Goal: Information Seeking & Learning: Learn about a topic

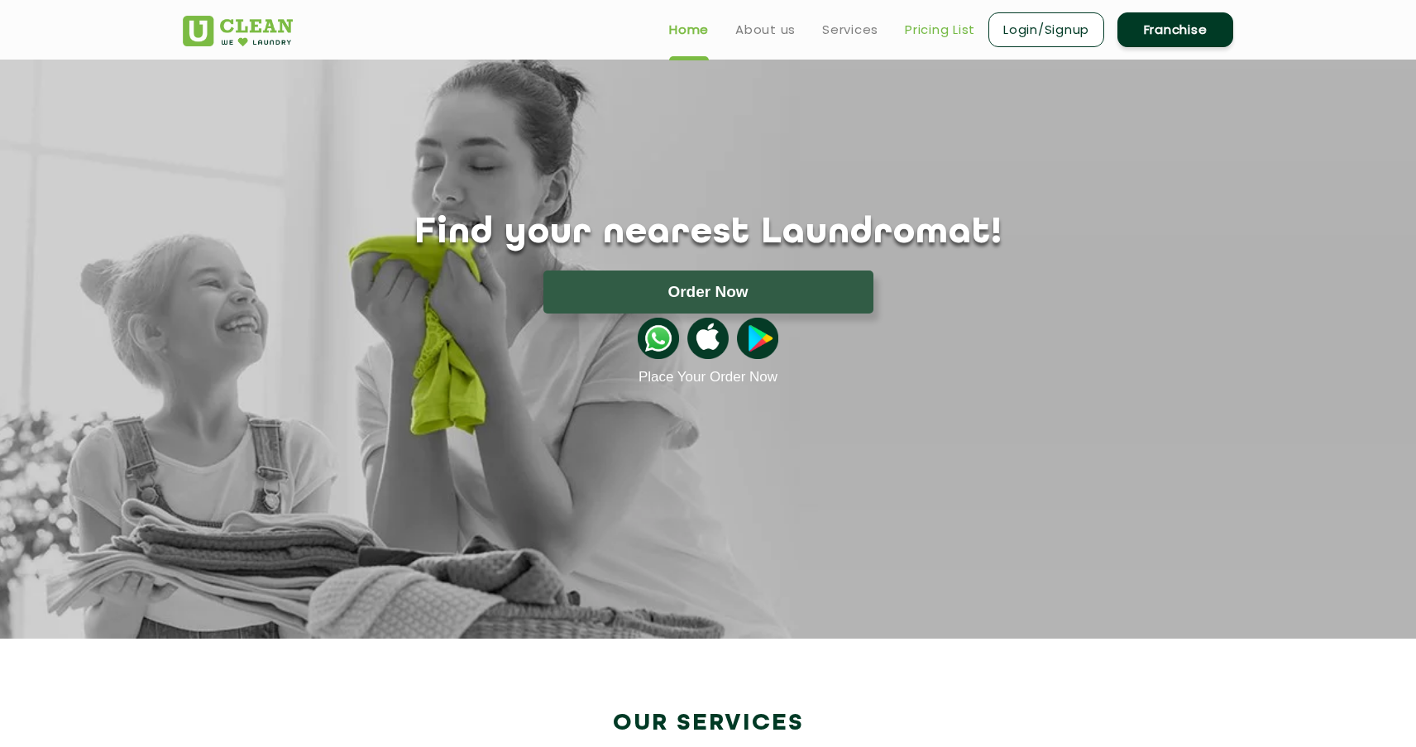
click at [958, 35] on link "Pricing List" at bounding box center [940, 30] width 70 height 20
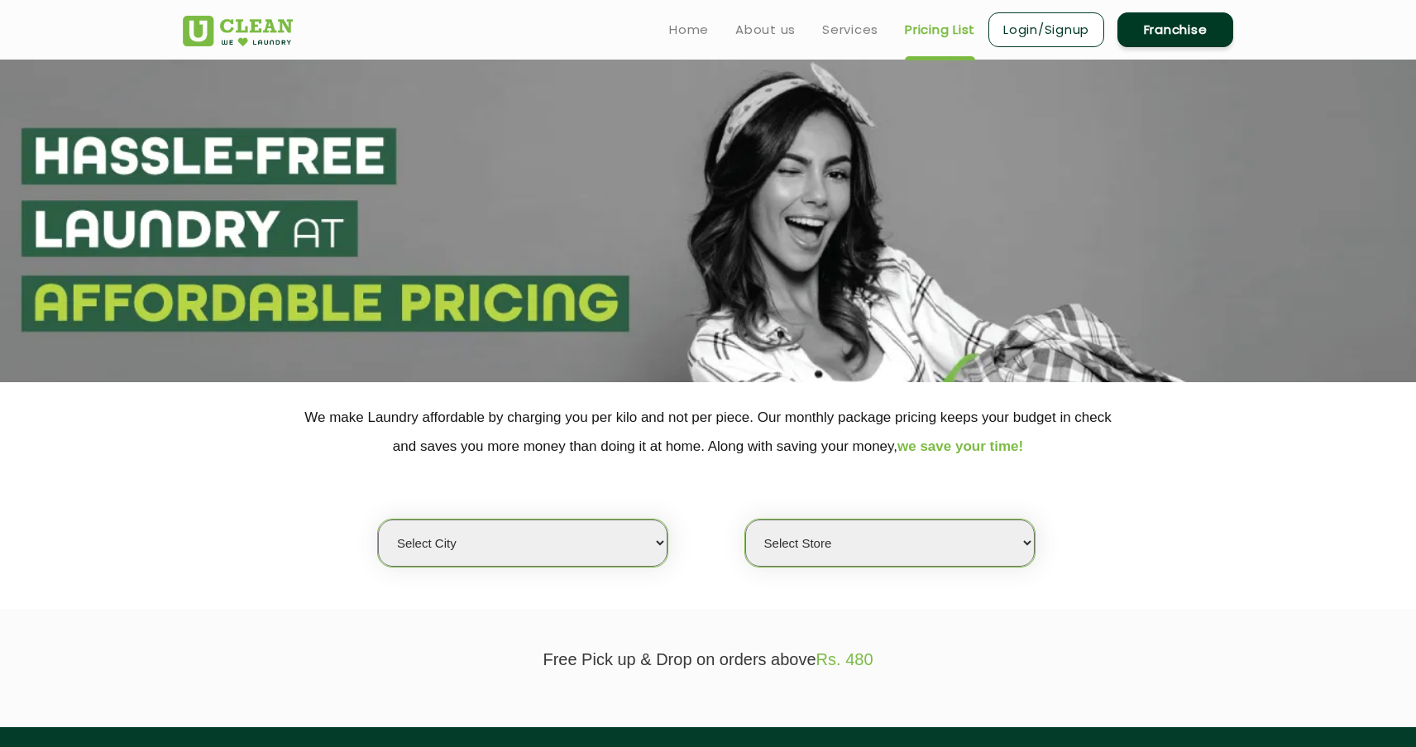
select select "4"
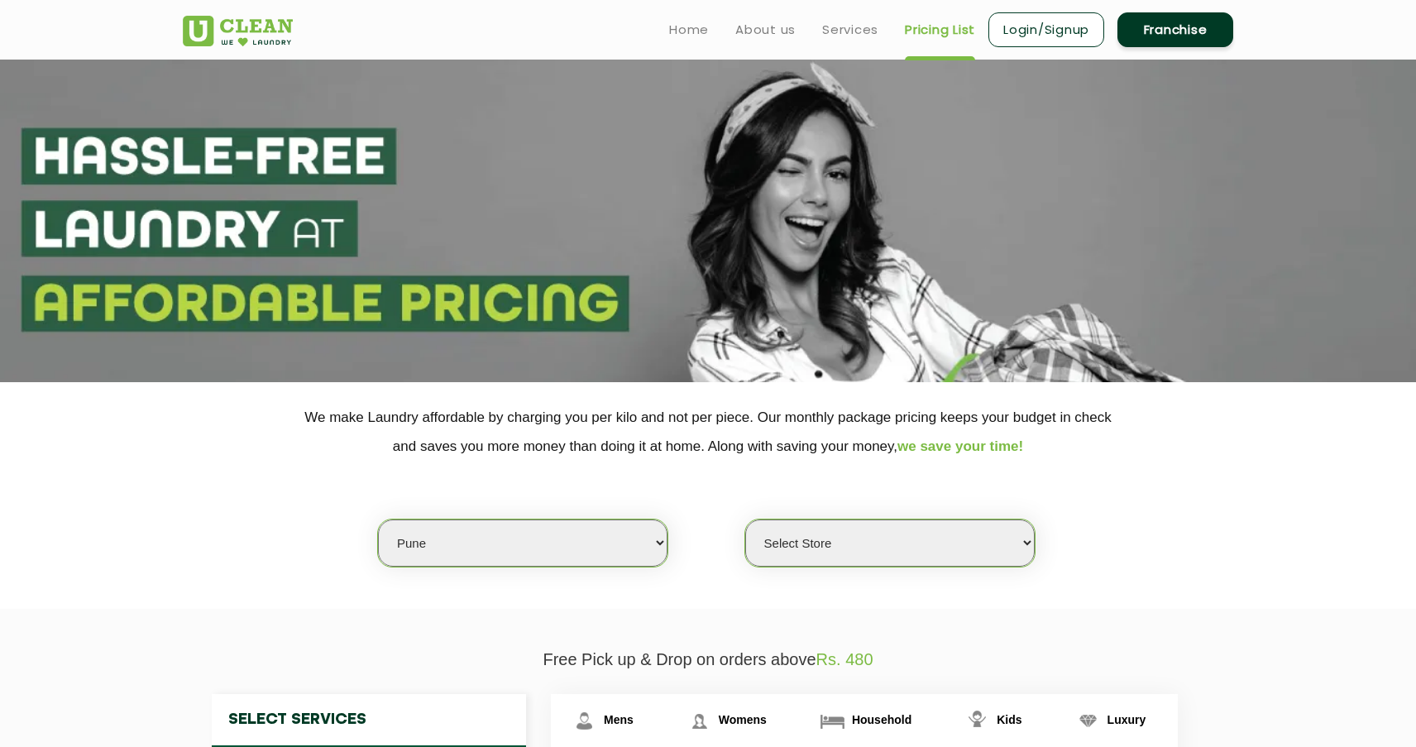
select select "128"
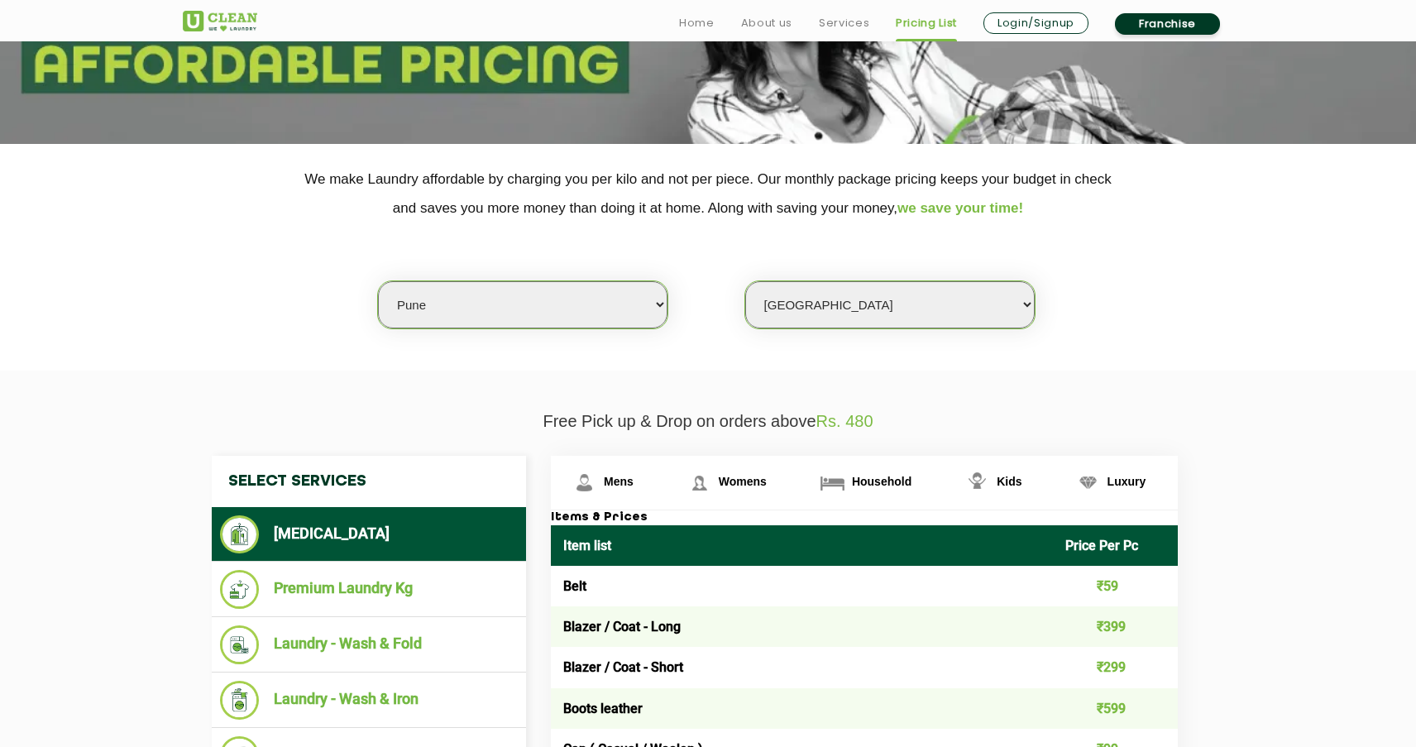
scroll to position [241, 0]
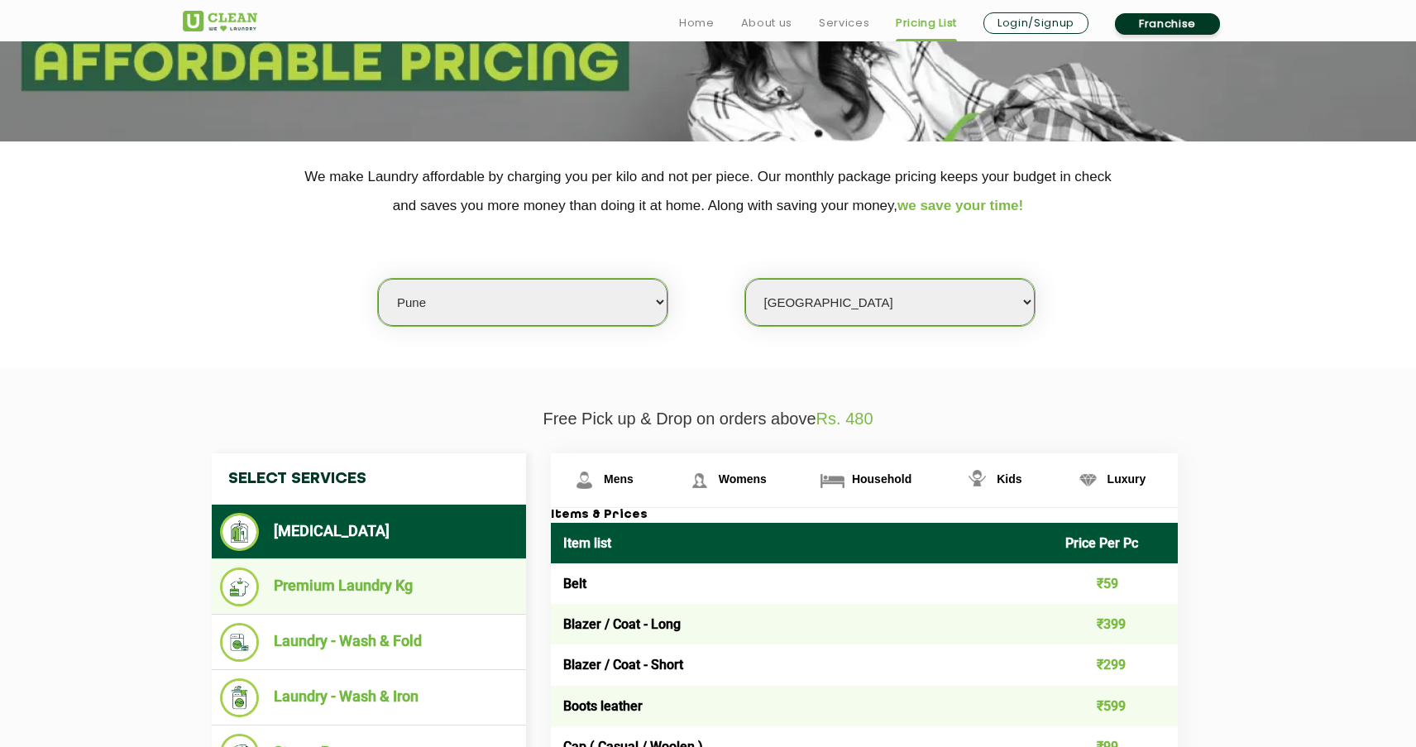
click at [363, 578] on li "Premium Laundry Kg" at bounding box center [369, 586] width 298 height 39
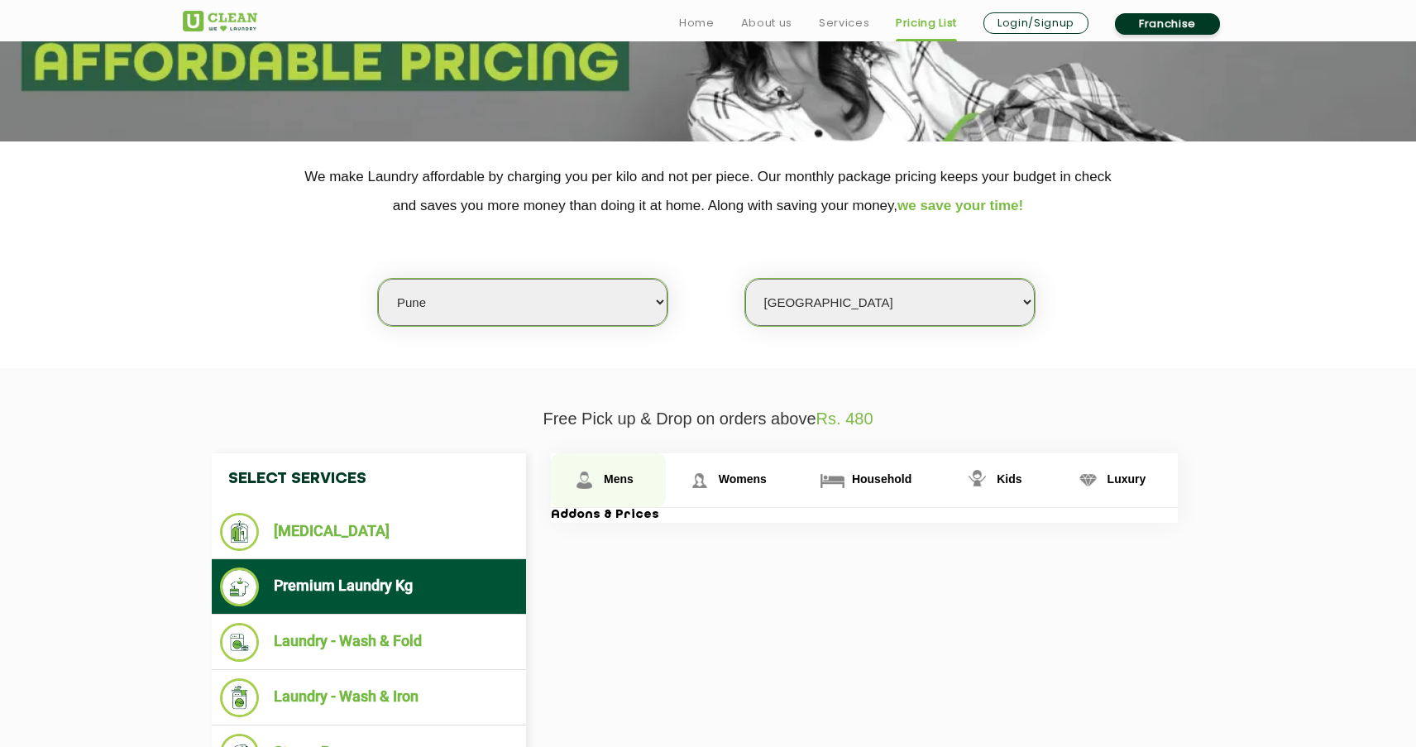
click at [601, 480] on link "Mens" at bounding box center [608, 480] width 115 height 54
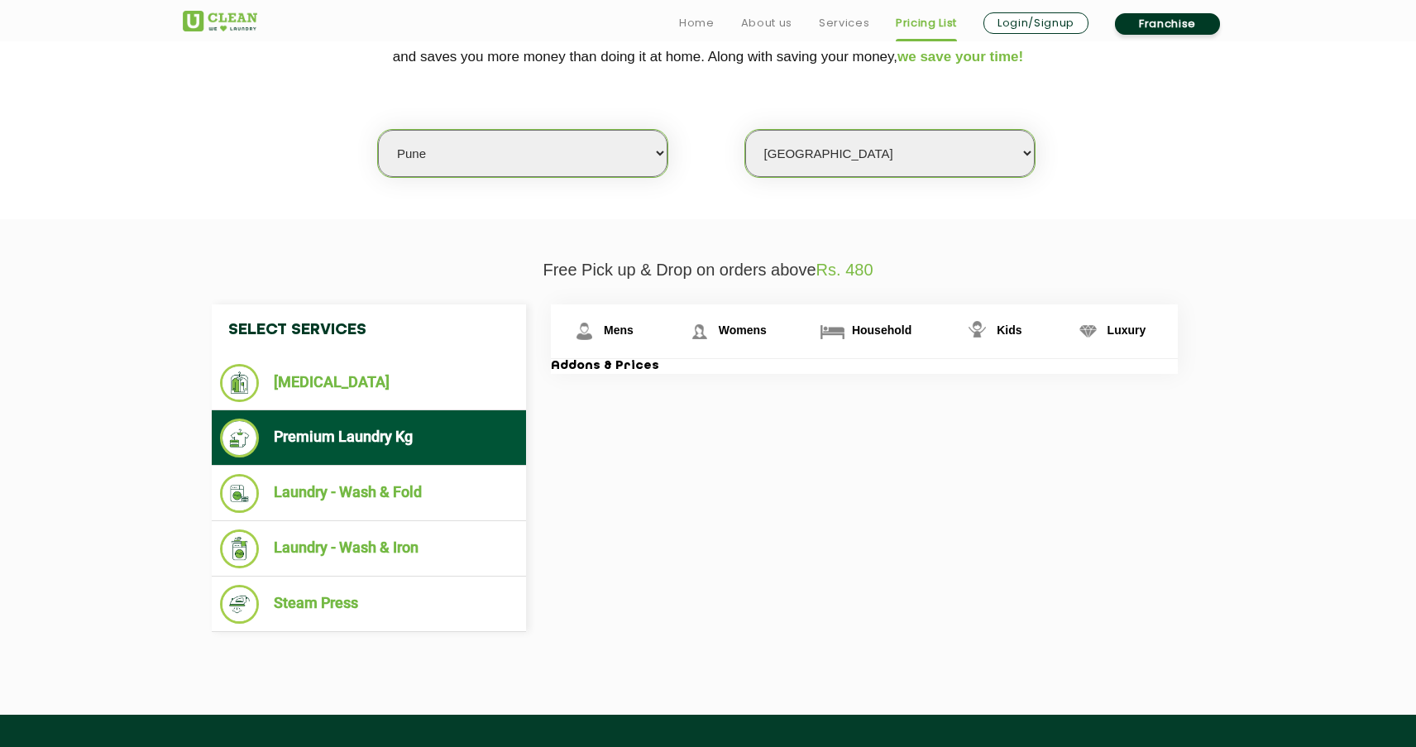
scroll to position [391, 0]
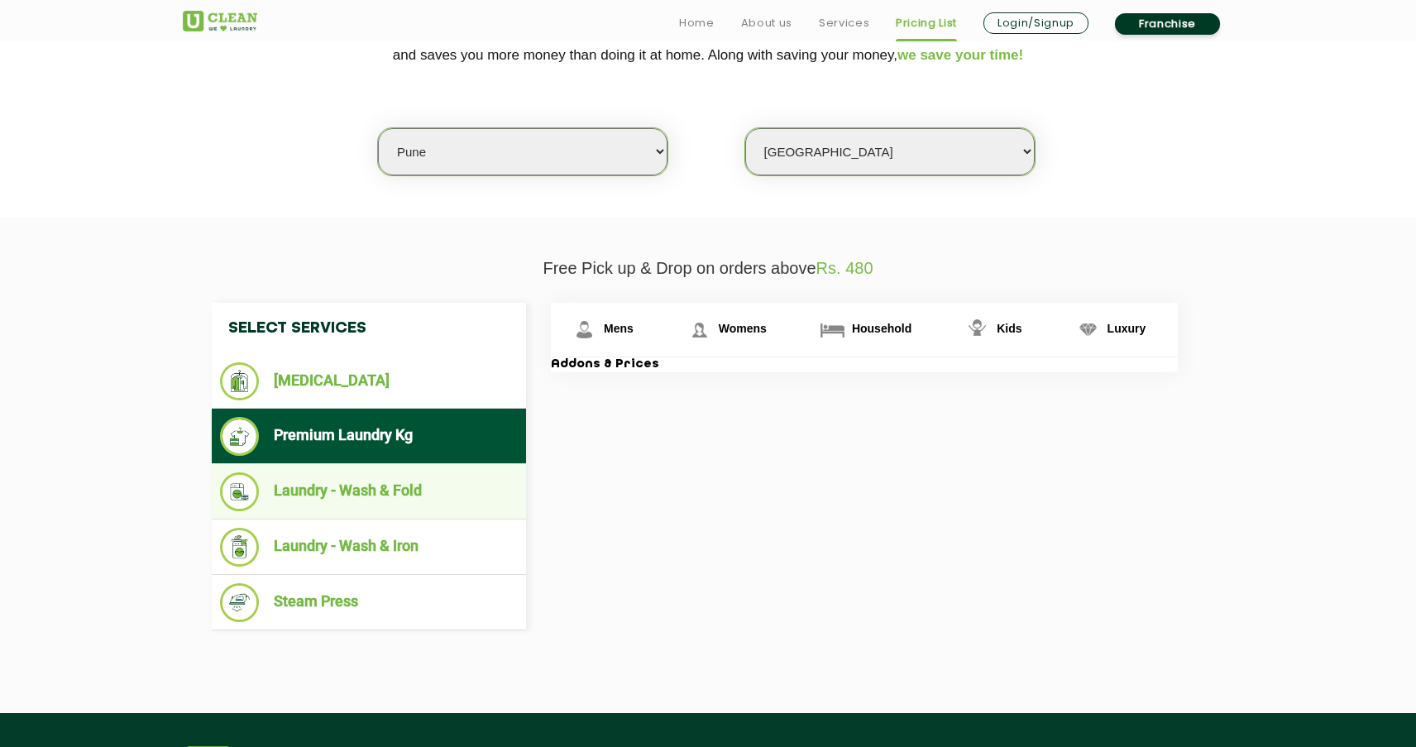
click at [423, 476] on li "Laundry - Wash & Fold" at bounding box center [369, 491] width 298 height 39
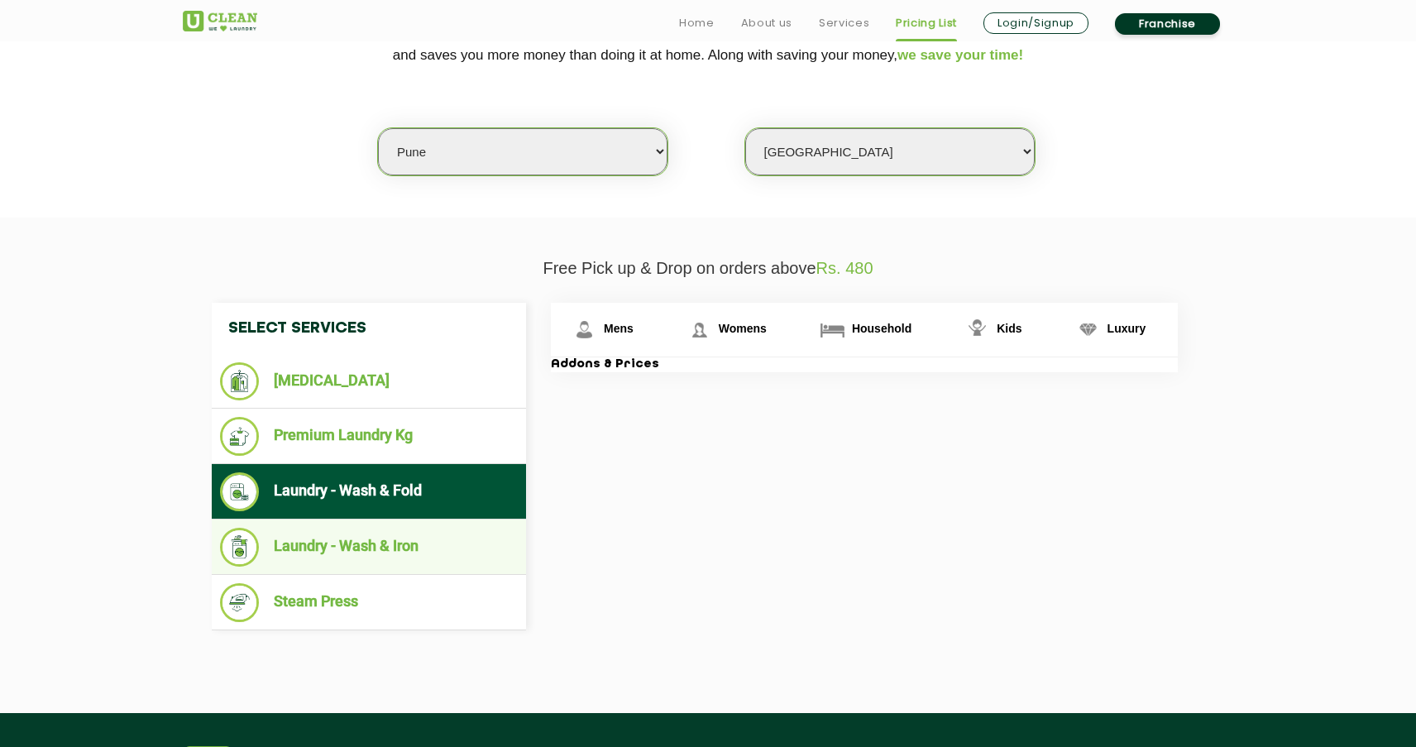
click at [420, 529] on li "Laundry - Wash & Iron" at bounding box center [369, 547] width 298 height 39
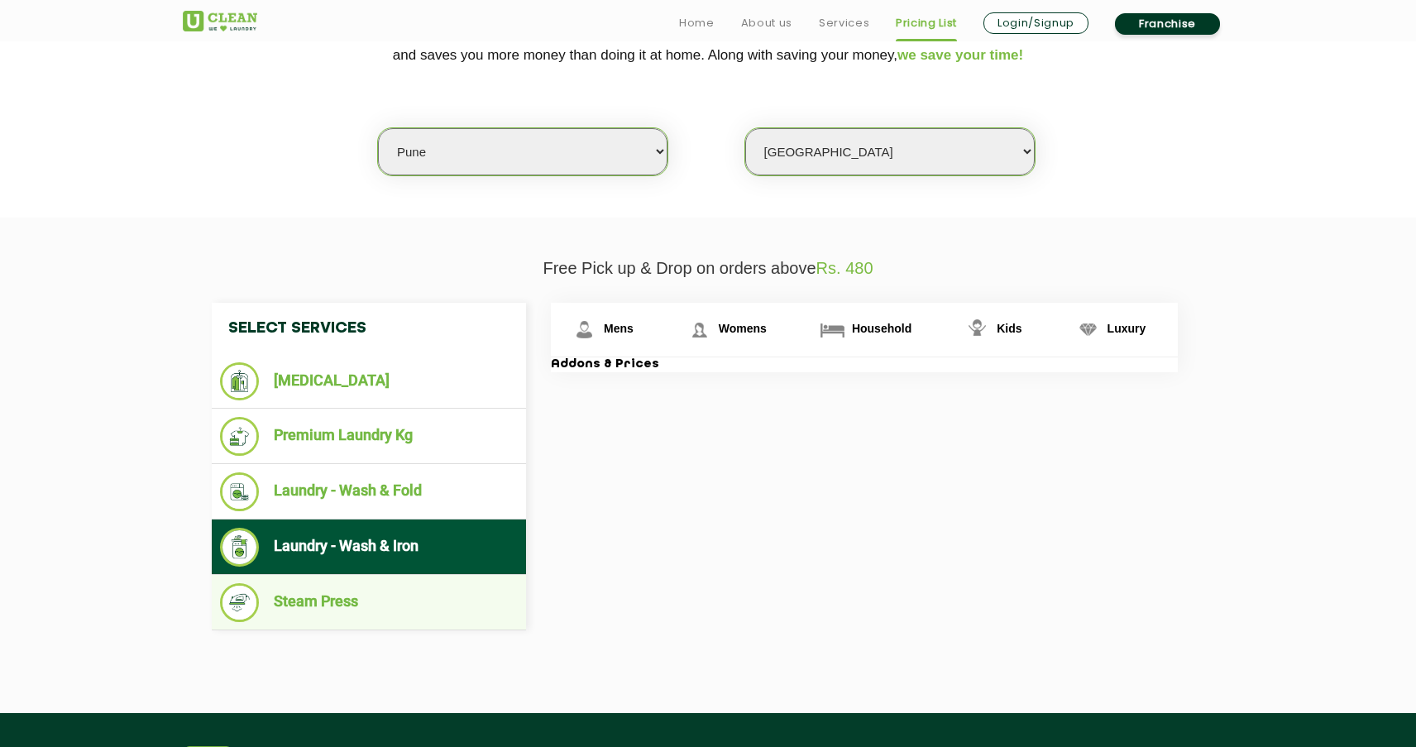
click at [418, 575] on ul "Steam Press" at bounding box center [369, 602] width 314 height 55
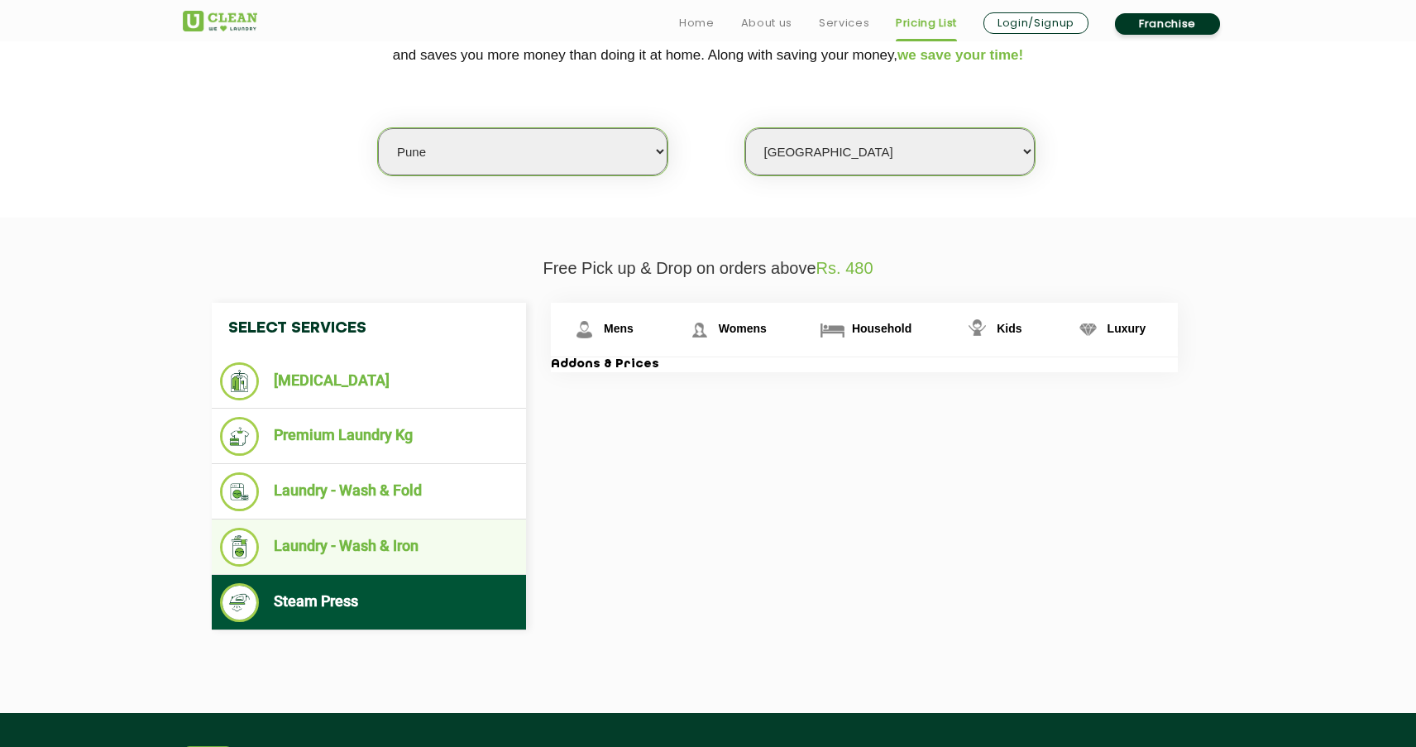
click at [422, 528] on li "Laundry - Wash & Iron" at bounding box center [369, 547] width 298 height 39
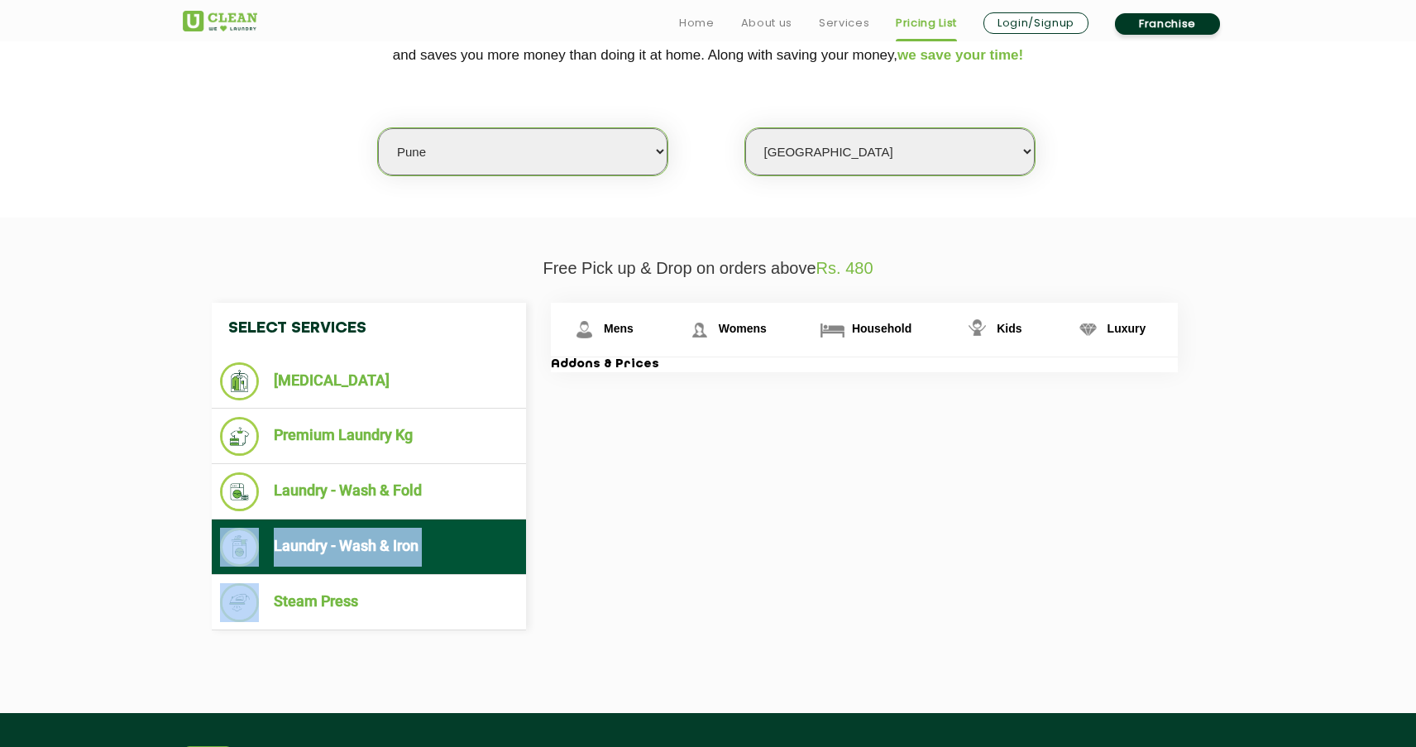
click at [422, 528] on li "Laundry - Wash & Iron" at bounding box center [369, 547] width 298 height 39
click at [576, 505] on div "Select Services Dry Cleaning Premium Laundry Kg Laundry - Wash & Fold Laundry -…" at bounding box center [707, 467] width 1017 height 328
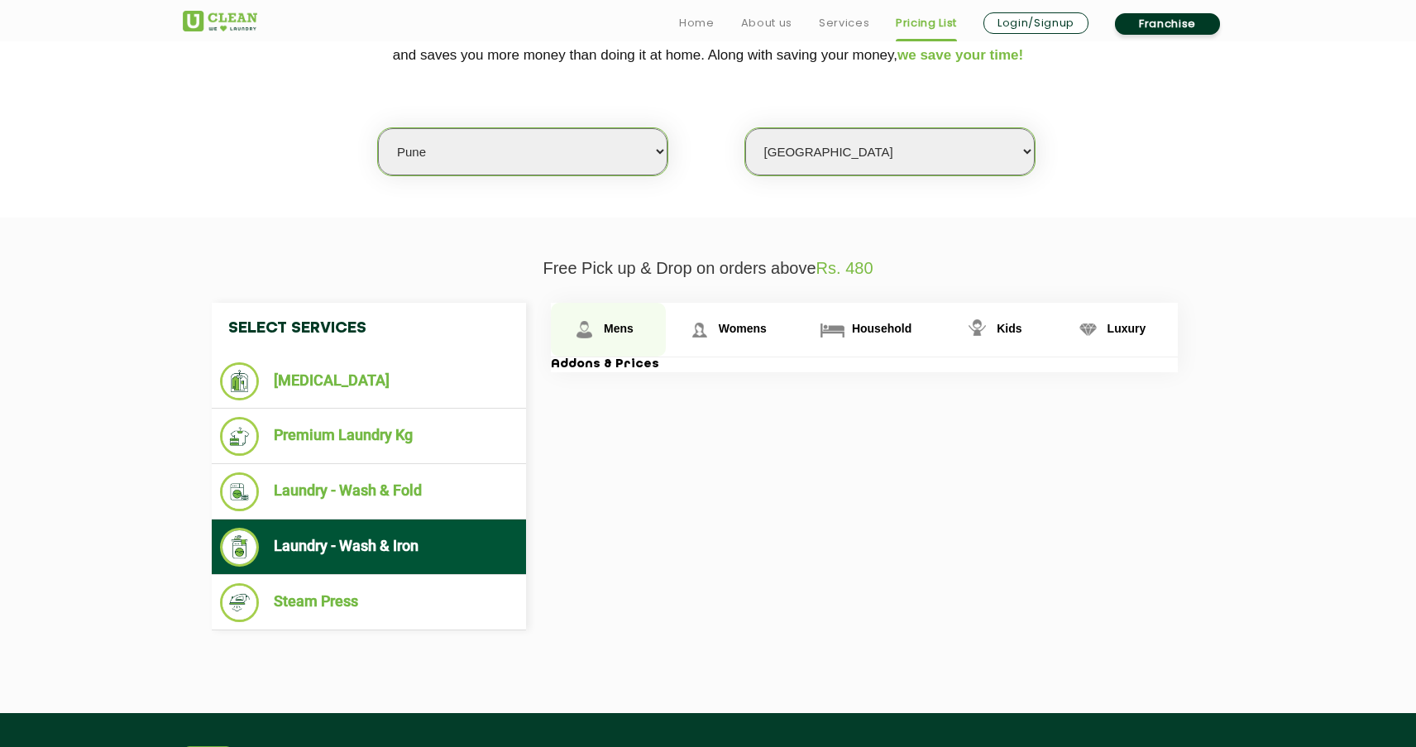
click at [618, 337] on link "Mens" at bounding box center [608, 330] width 115 height 54
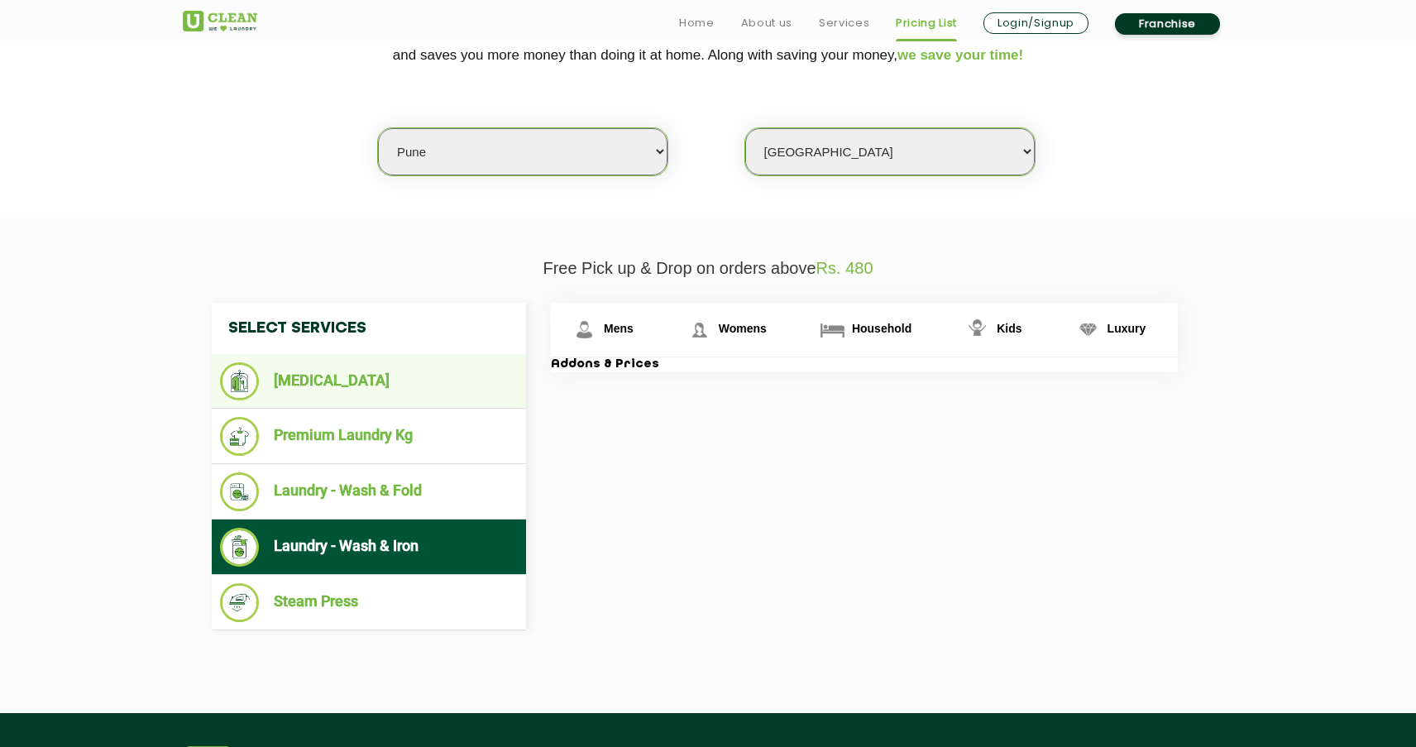
click at [354, 386] on li "[MEDICAL_DATA]" at bounding box center [369, 381] width 298 height 38
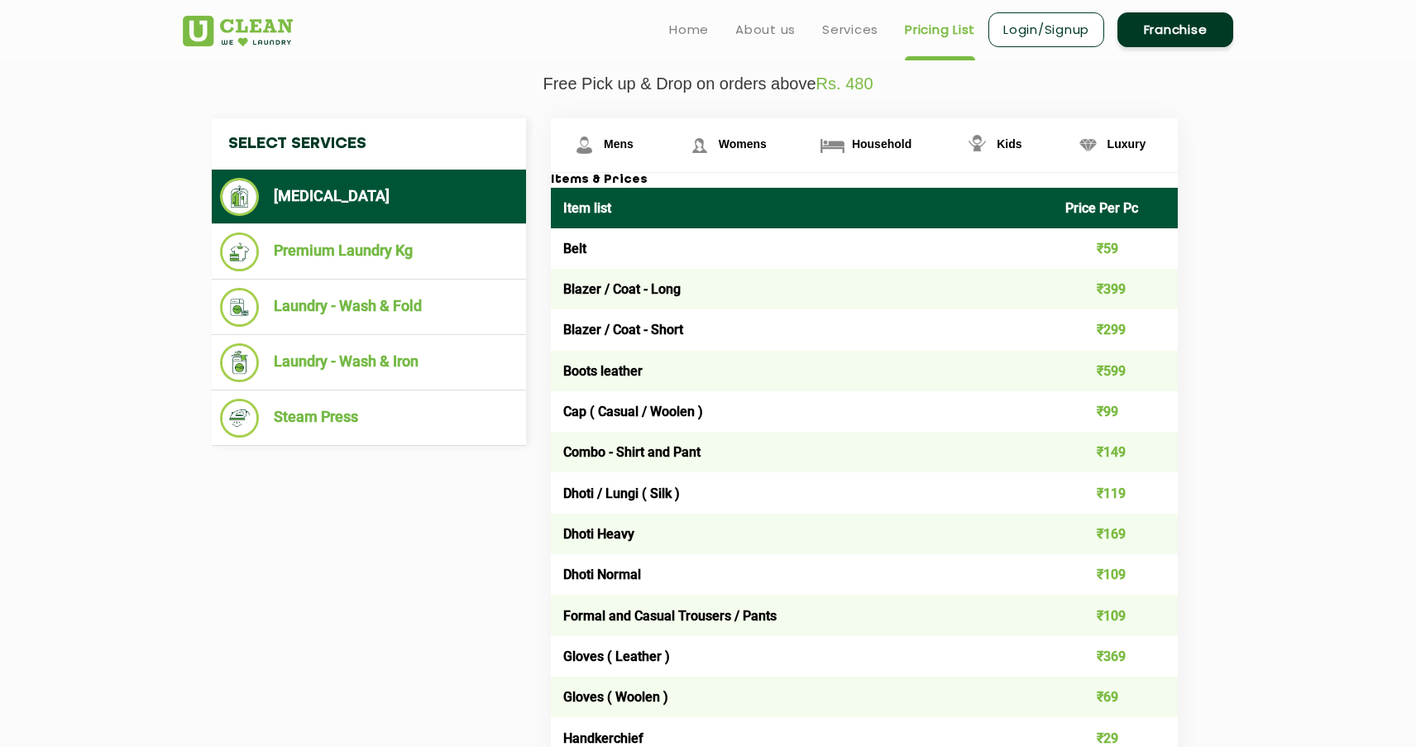
scroll to position [563, 0]
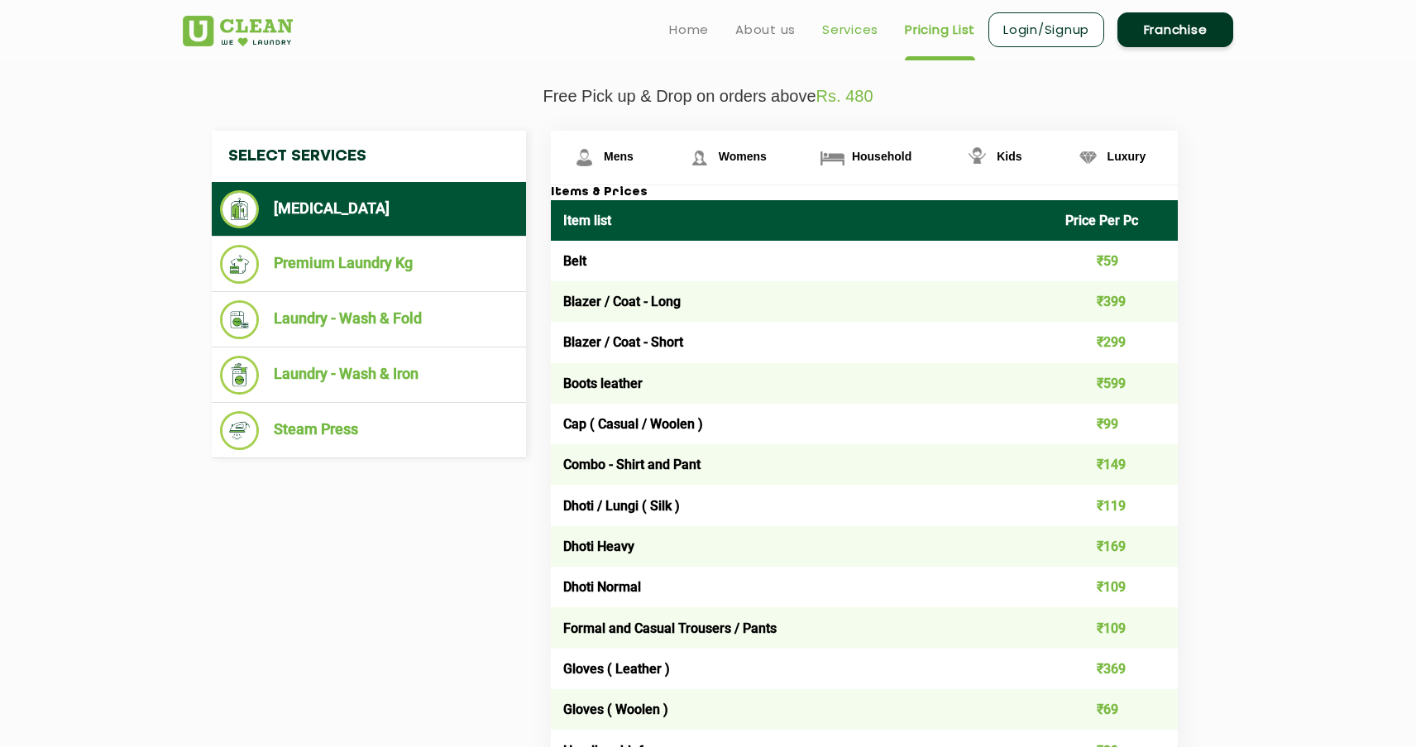
click at [845, 30] on link "Services" at bounding box center [850, 30] width 56 height 20
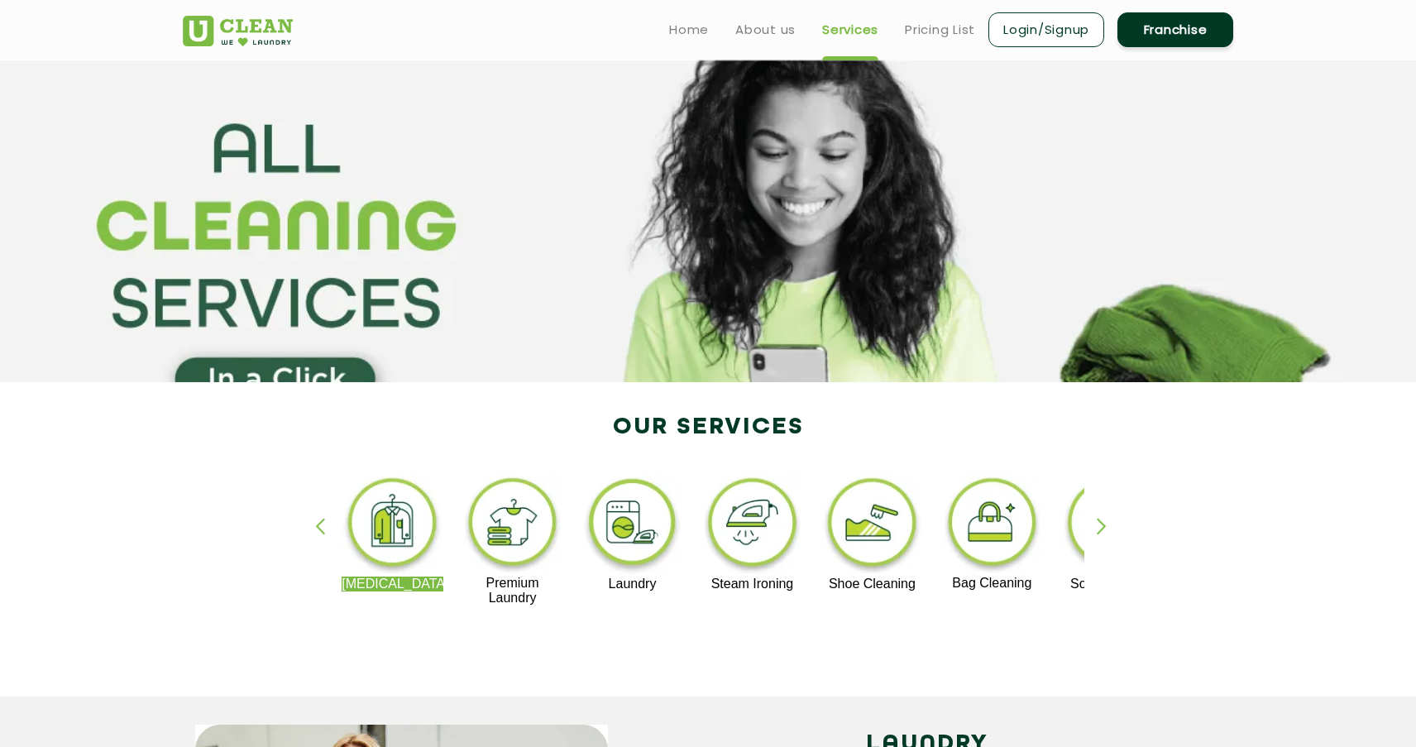
click at [617, 537] on img at bounding box center [632, 525] width 102 height 103
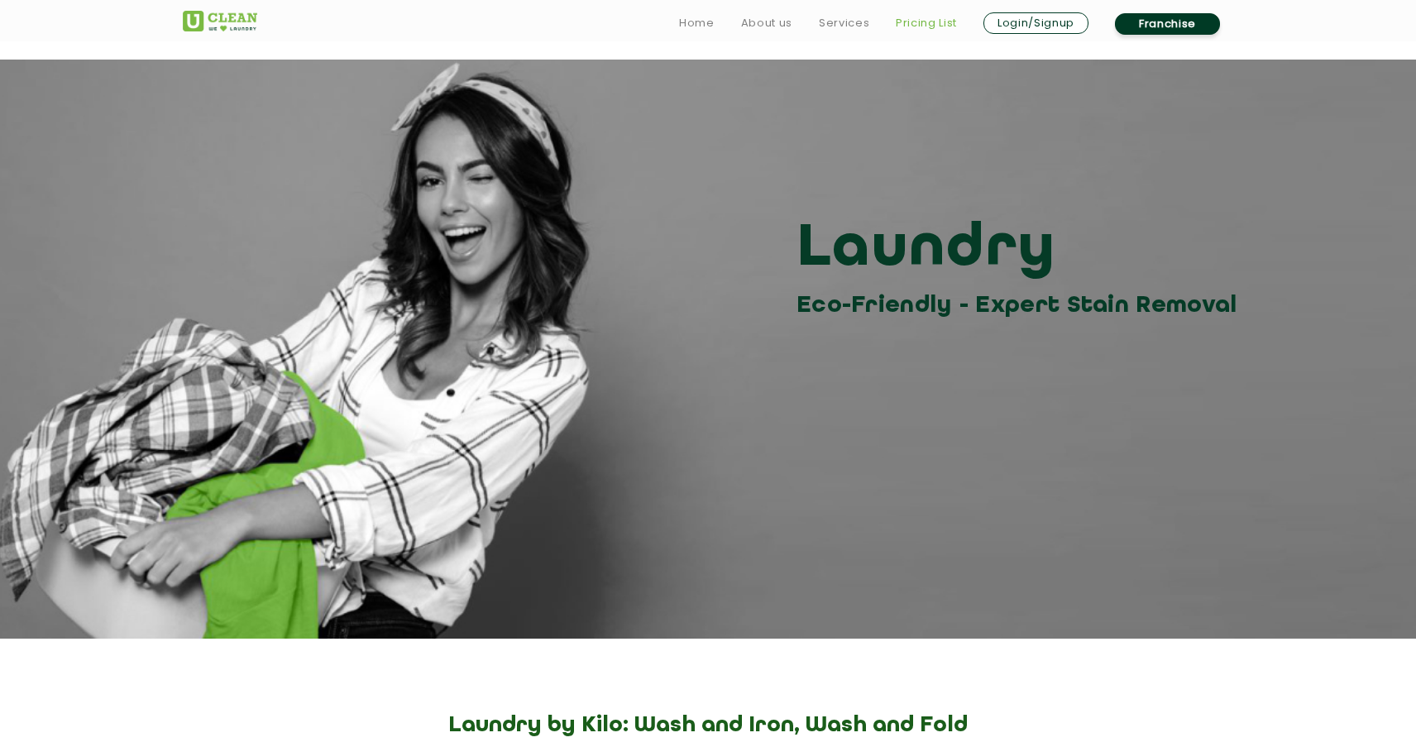
click at [943, 27] on link "Pricing List" at bounding box center [926, 23] width 61 height 20
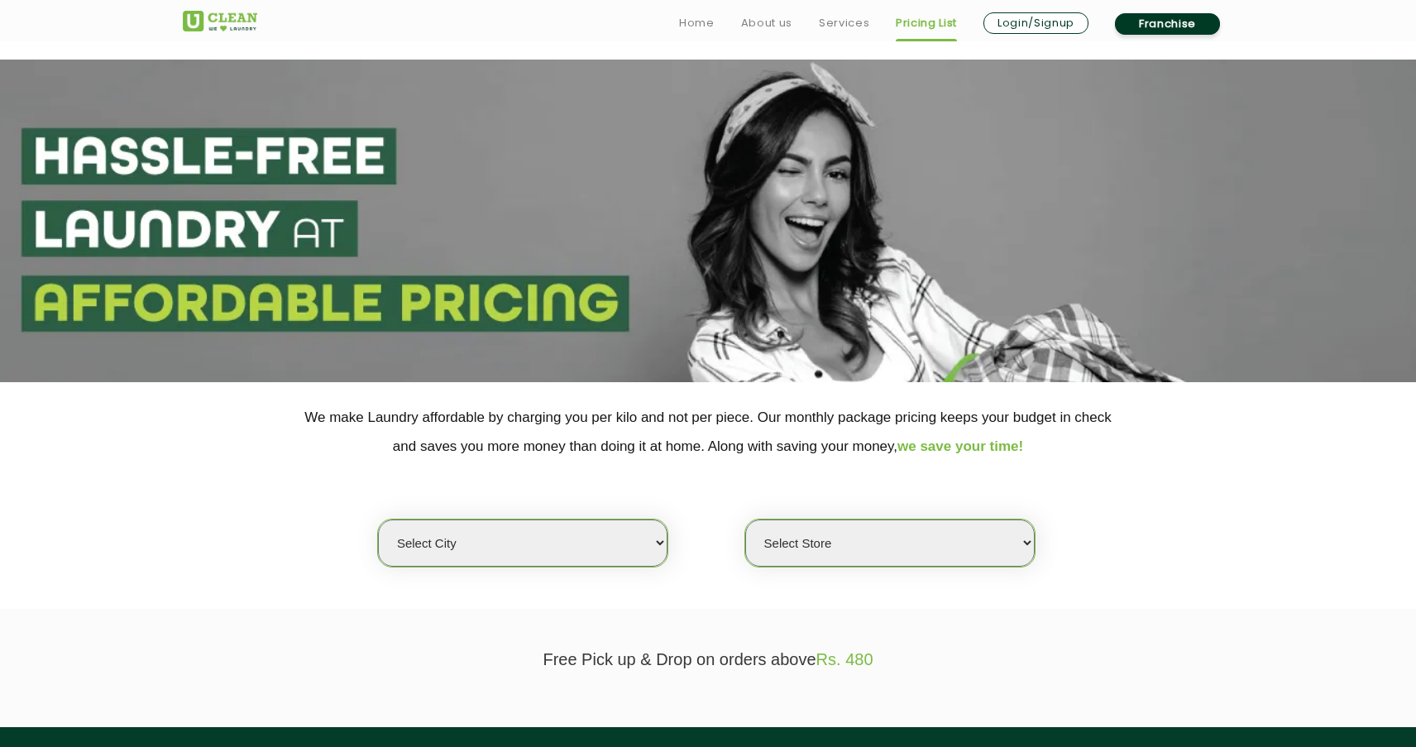
select select "4"
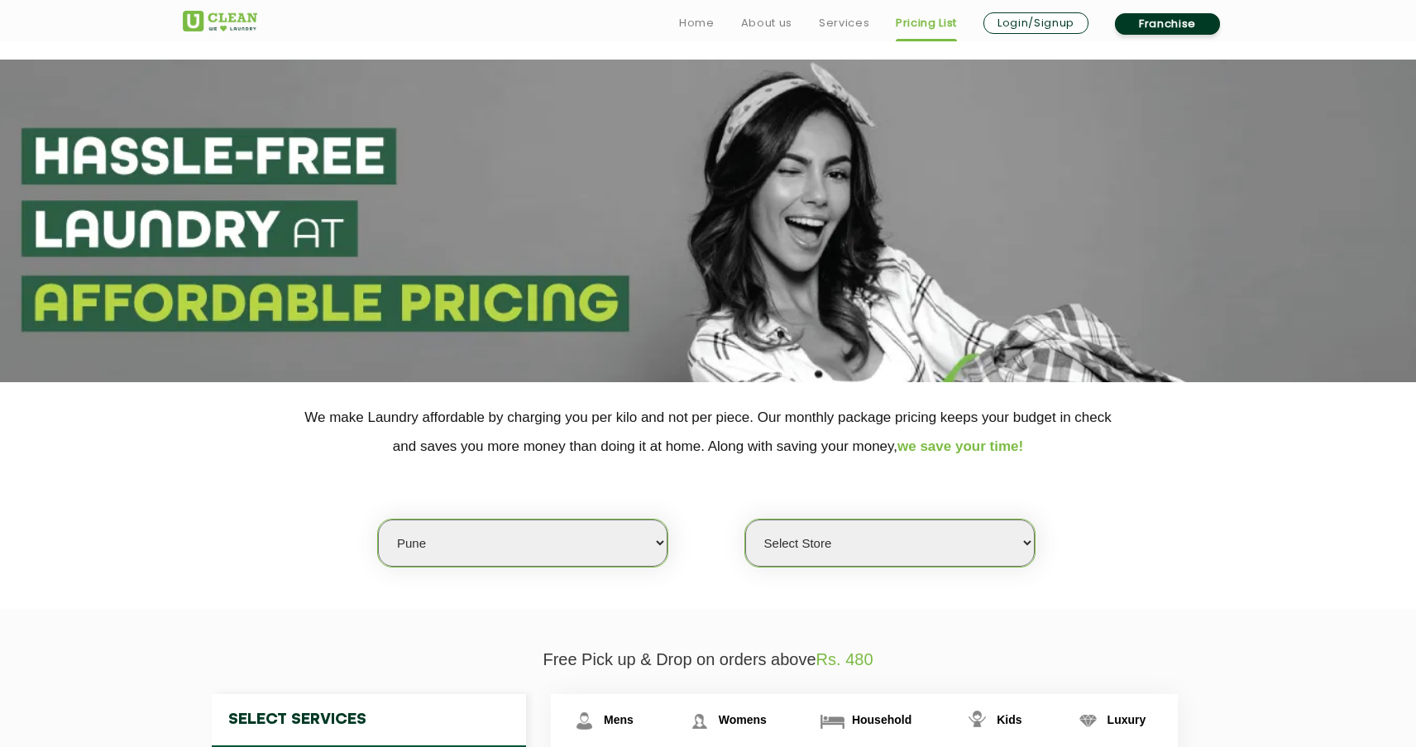
select select "128"
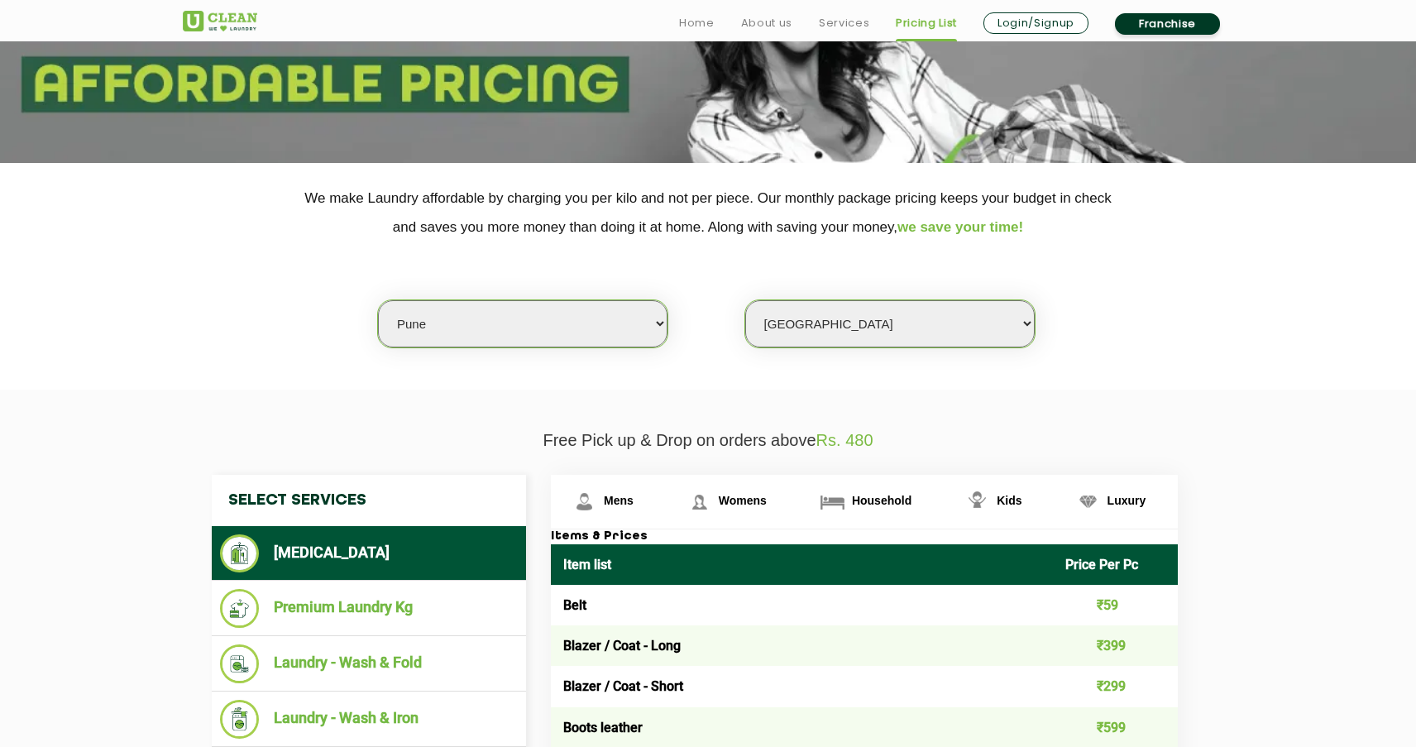
scroll to position [220, 0]
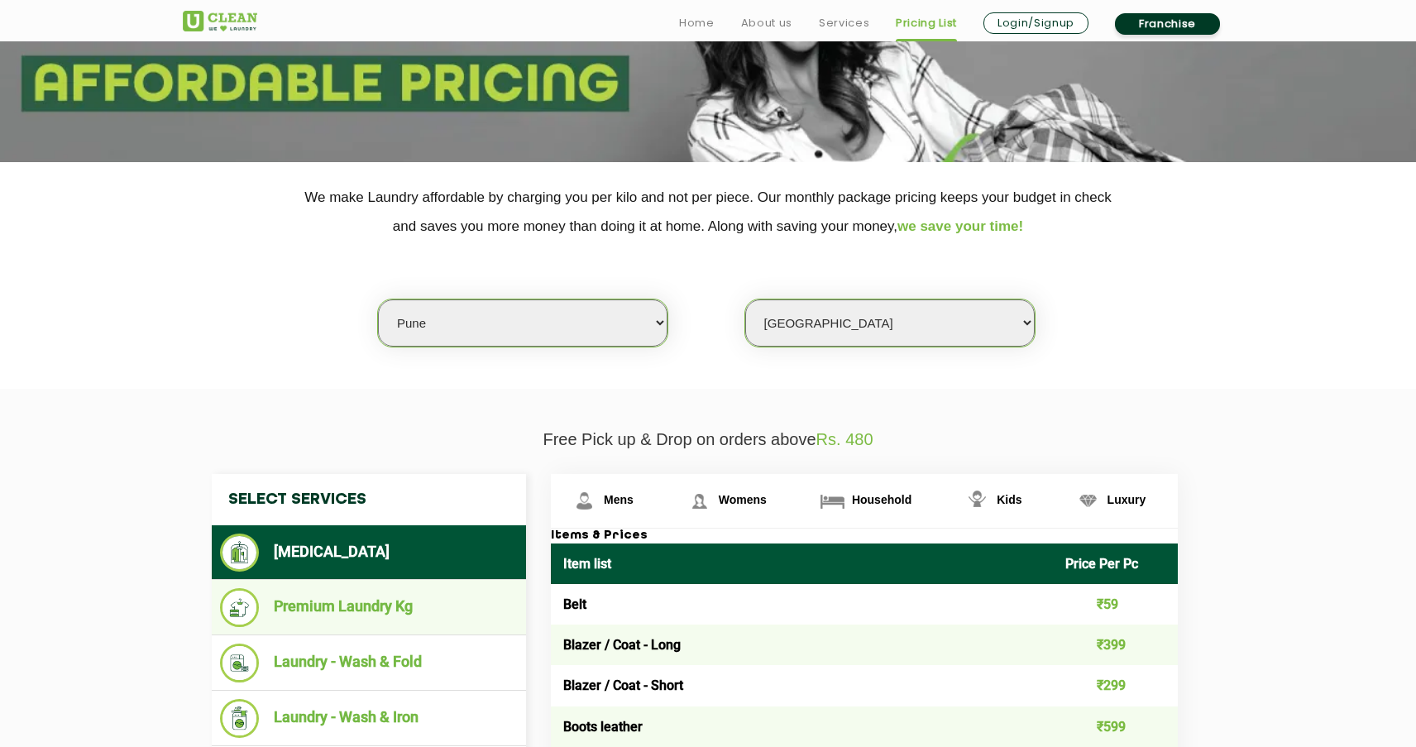
click at [386, 597] on li "Premium Laundry Kg" at bounding box center [369, 607] width 298 height 39
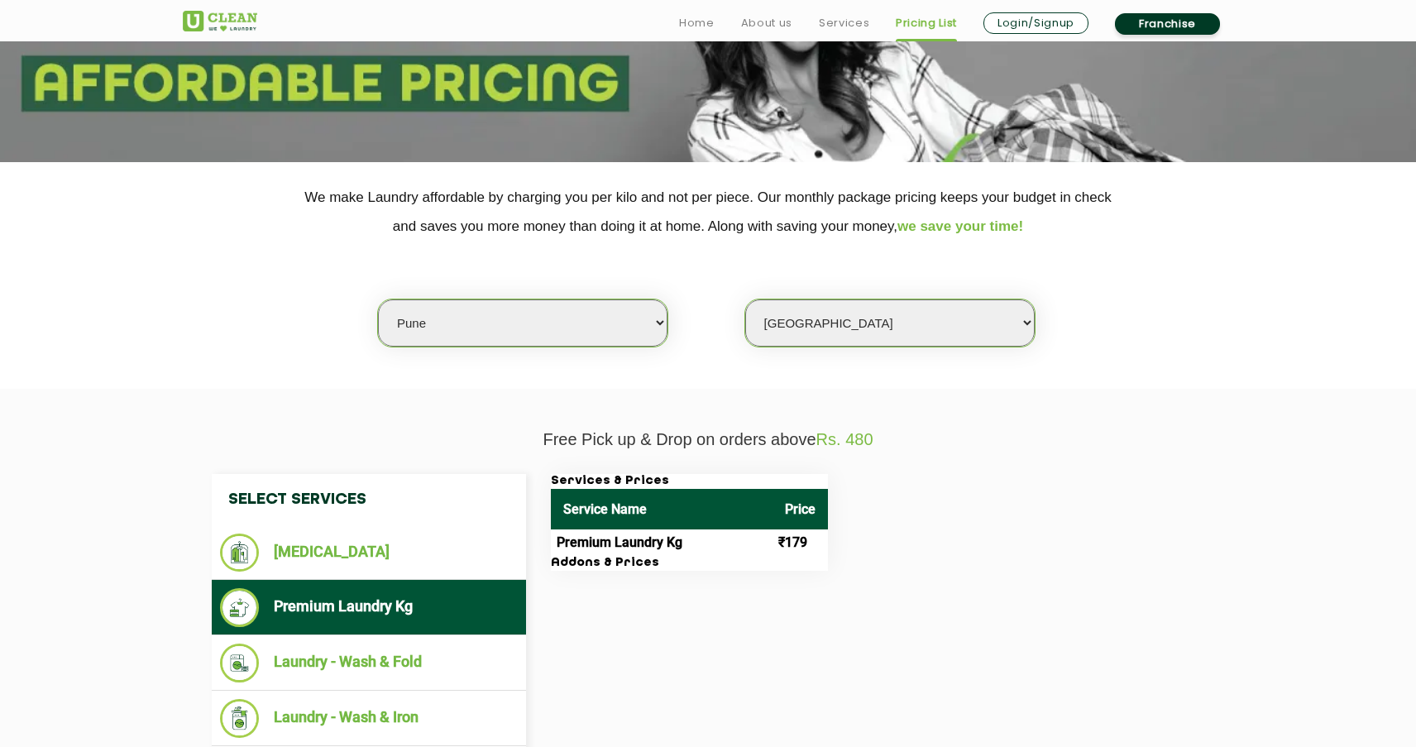
click at [622, 529] on td "Premium Laundry Kg" at bounding box center [662, 542] width 222 height 26
drag, startPoint x: 622, startPoint y: 534, endPoint x: 636, endPoint y: 533, distance: 14.2
click at [639, 533] on td "Premium Laundry Kg" at bounding box center [662, 542] width 222 height 26
